Goal: Check status: Check status

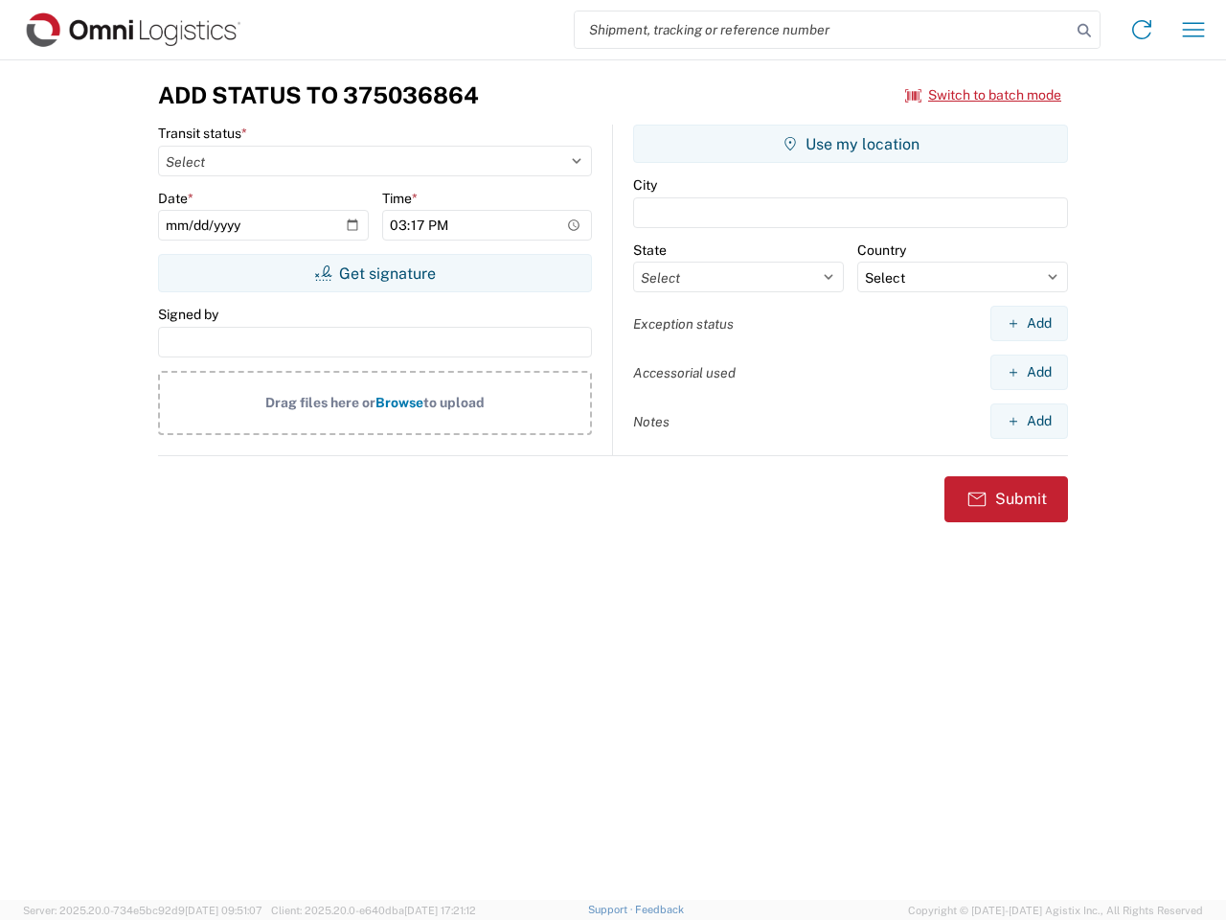
click at [823, 30] on input "search" at bounding box center [823, 29] width 496 height 36
click at [1084, 31] on icon at bounding box center [1084, 30] width 27 height 27
click at [1142, 30] on icon at bounding box center [1141, 29] width 31 height 31
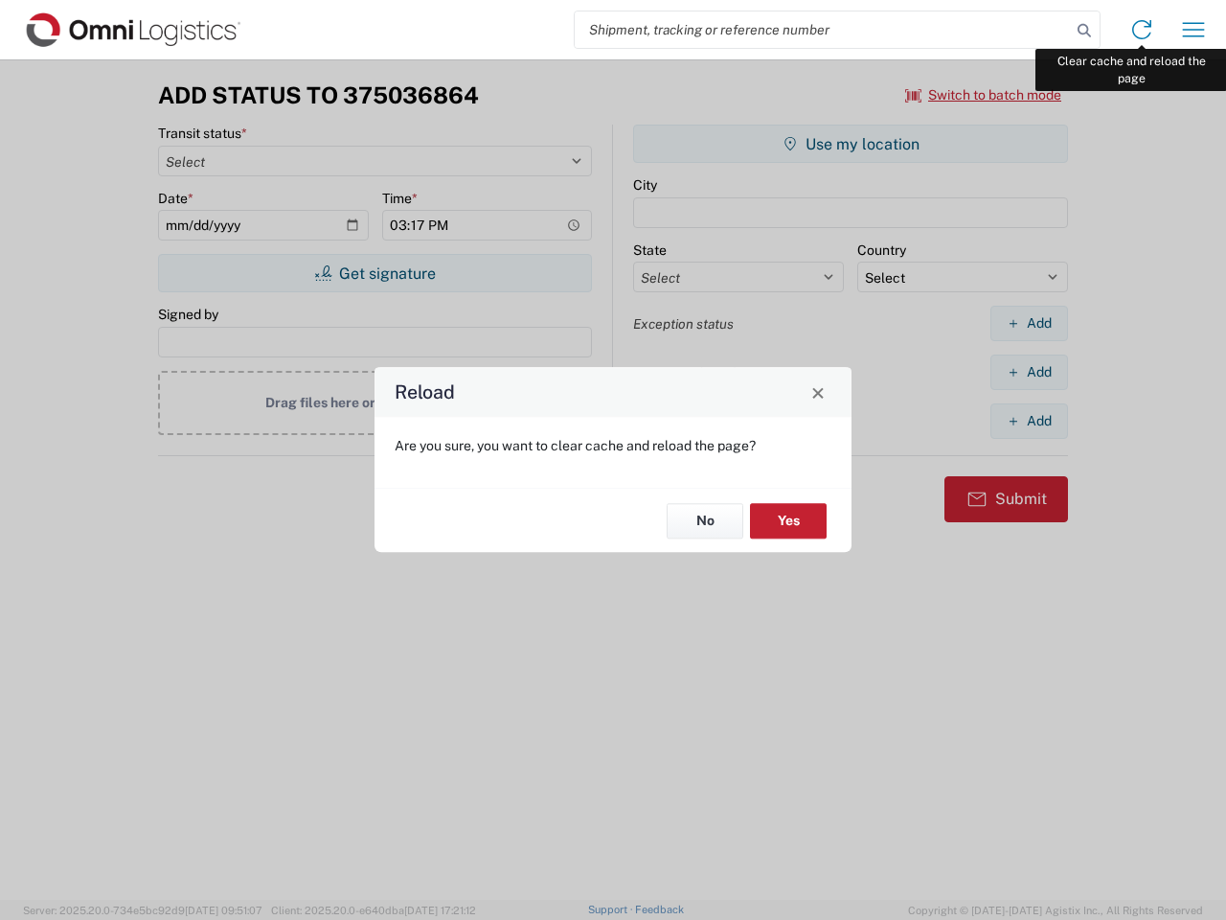
click at [1193, 30] on div "Reload Are you sure, you want to clear cache and reload the page? No Yes" at bounding box center [613, 460] width 1226 height 920
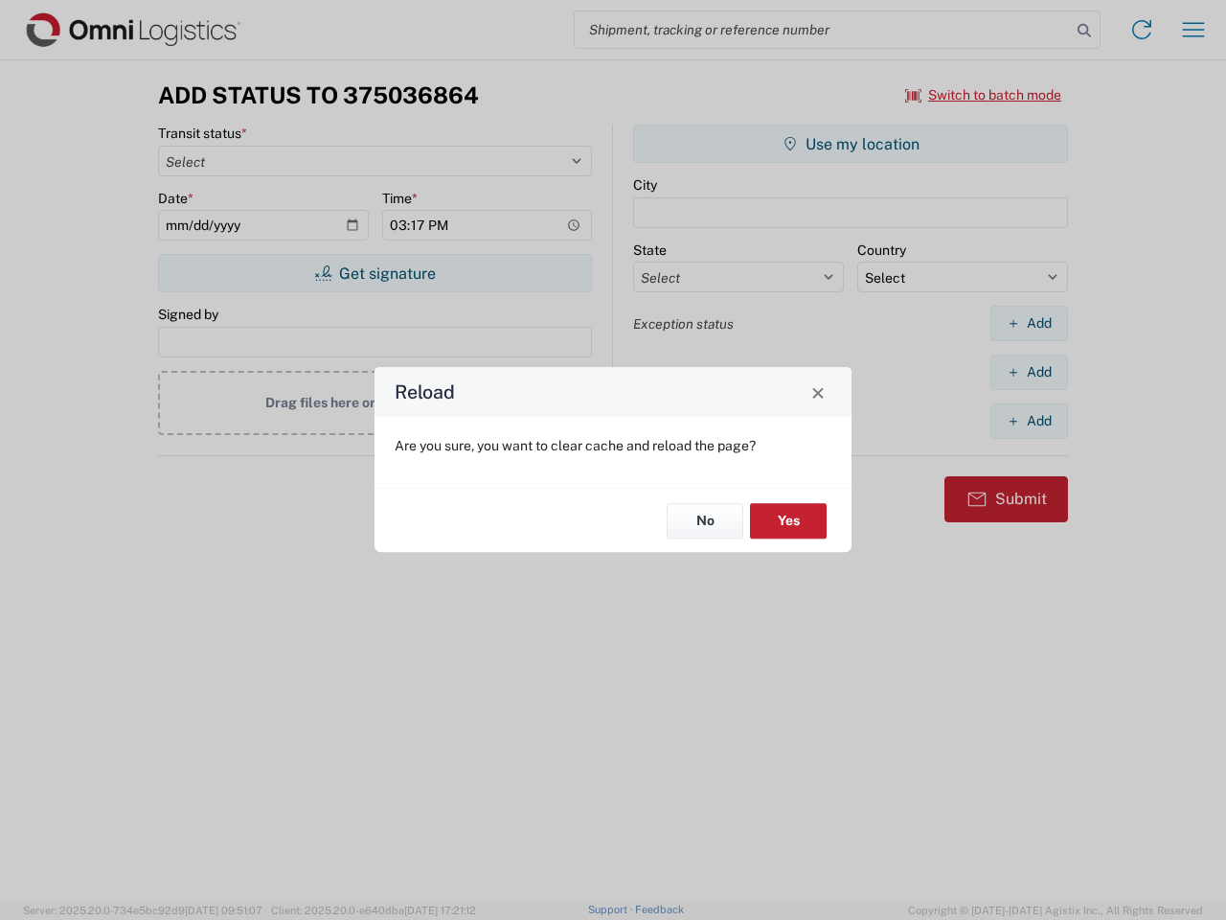
click at [984, 95] on div "Reload Are you sure, you want to clear cache and reload the page? No Yes" at bounding box center [613, 460] width 1226 height 920
click at [375, 273] on div "Reload Are you sure, you want to clear cache and reload the page? No Yes" at bounding box center [613, 460] width 1226 height 920
click at [851, 144] on div "Reload Are you sure, you want to clear cache and reload the page? No Yes" at bounding box center [613, 460] width 1226 height 920
click at [1029, 323] on div "Reload Are you sure, you want to clear cache and reload the page? No Yes" at bounding box center [613, 460] width 1226 height 920
click at [1029, 372] on div "Reload Are you sure, you want to clear cache and reload the page? No Yes" at bounding box center [613, 460] width 1226 height 920
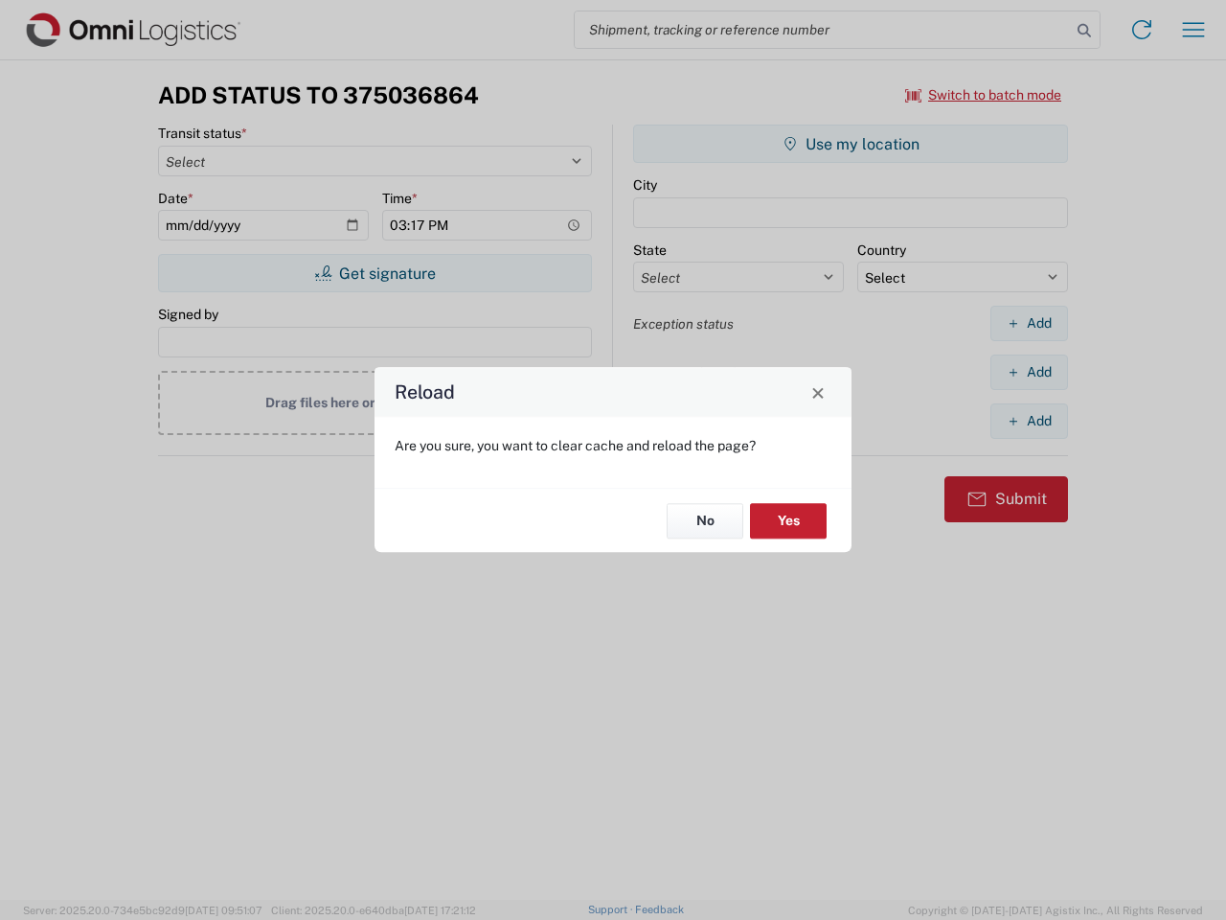
click at [1029, 420] on div "Reload Are you sure, you want to clear cache and reload the page? No Yes" at bounding box center [613, 460] width 1226 height 920
